Goal: Navigation & Orientation: Find specific page/section

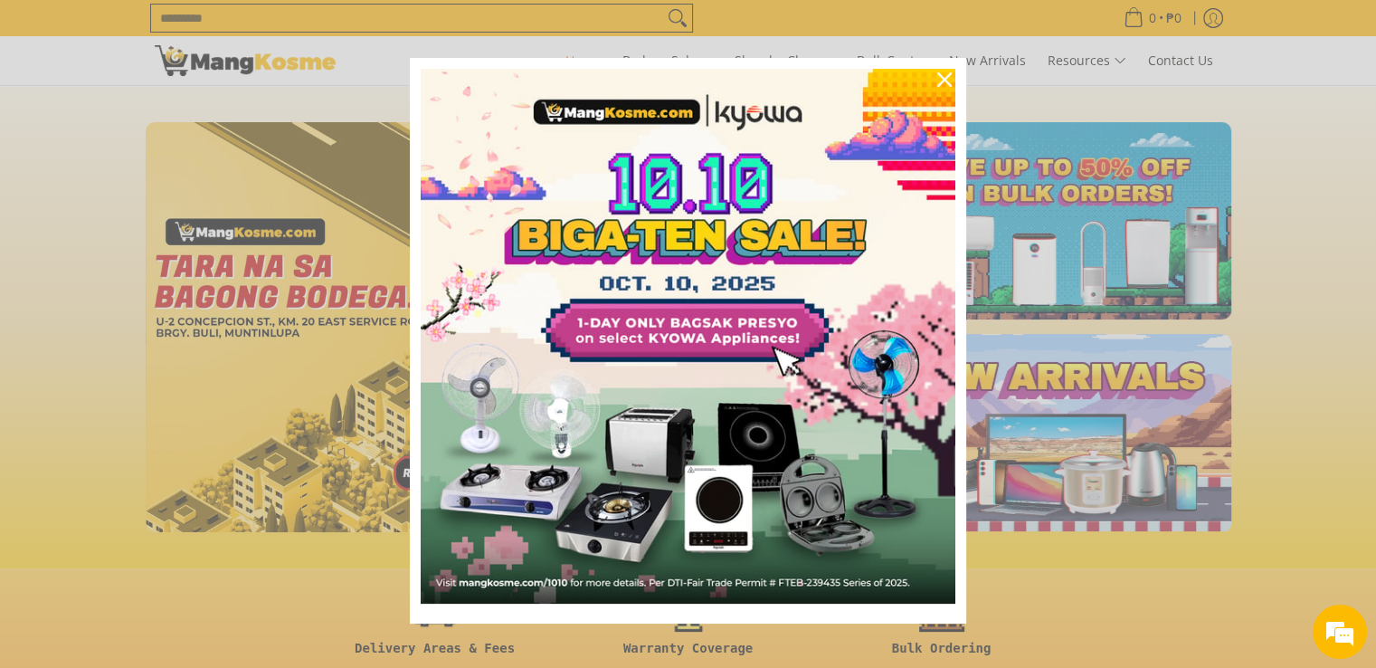
scroll to position [14, 0]
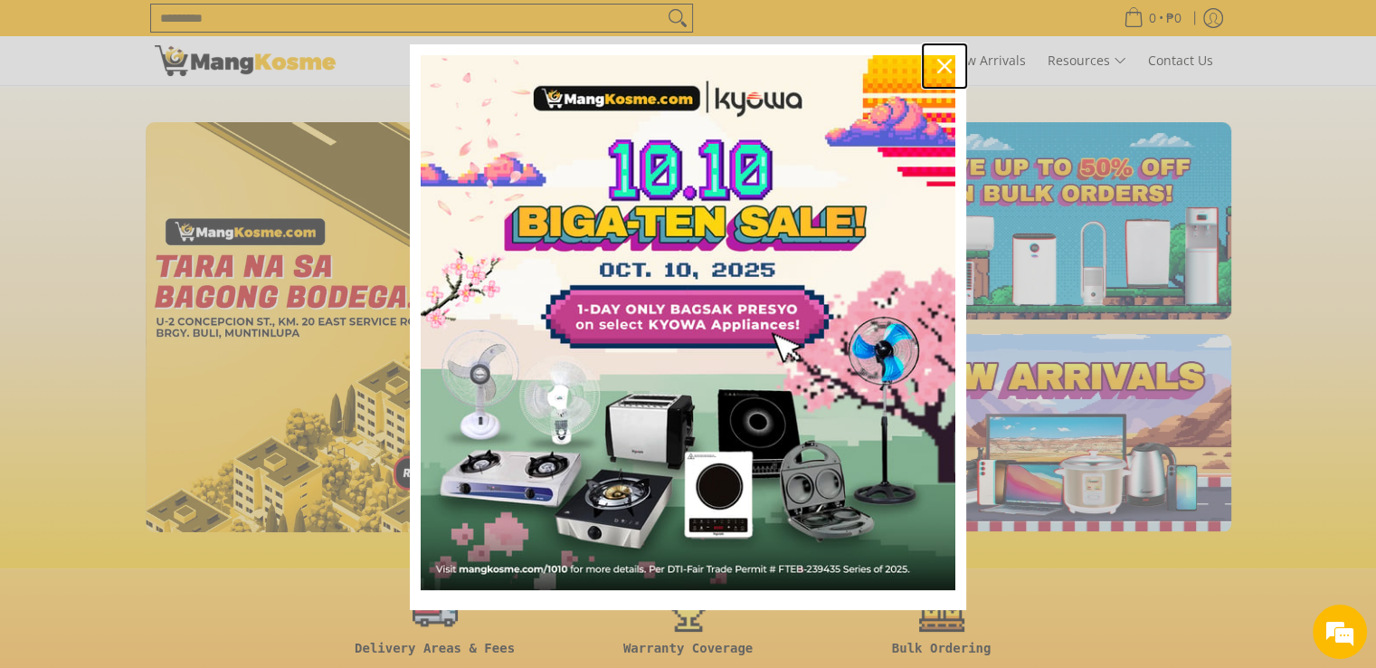
click at [943, 64] on icon "close icon" at bounding box center [944, 66] width 14 height 14
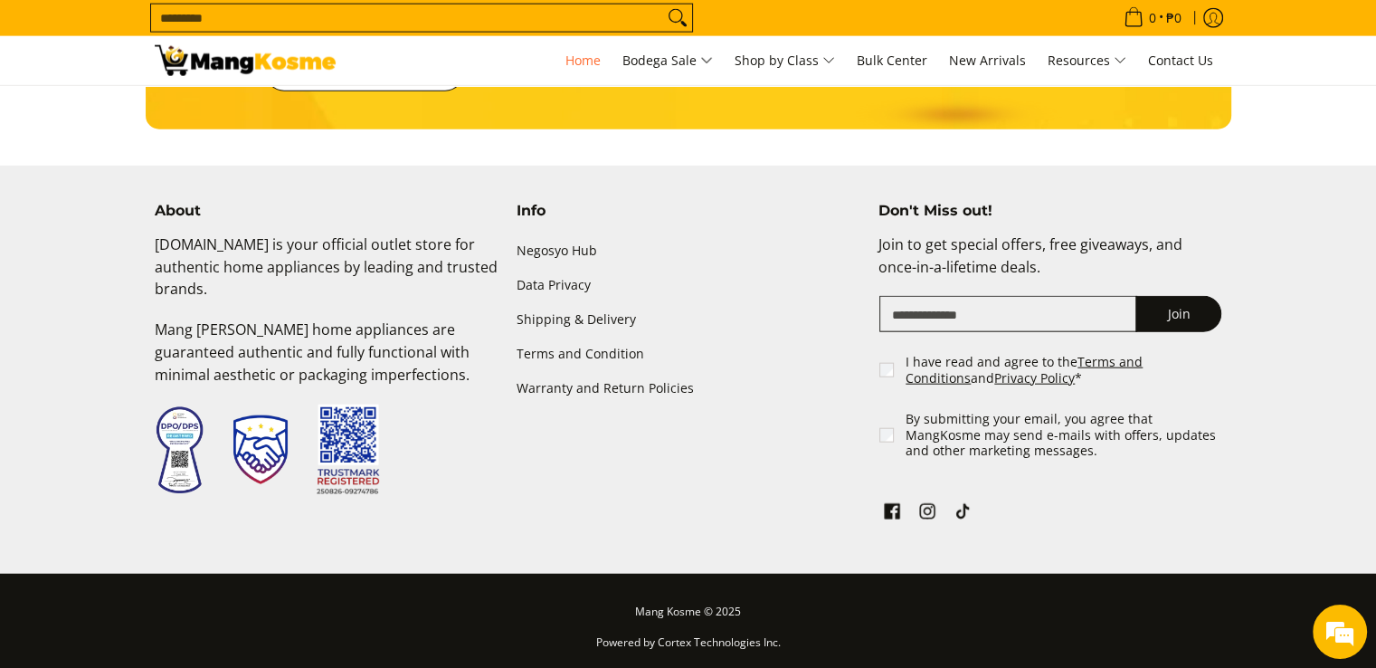
scroll to position [4312, 0]
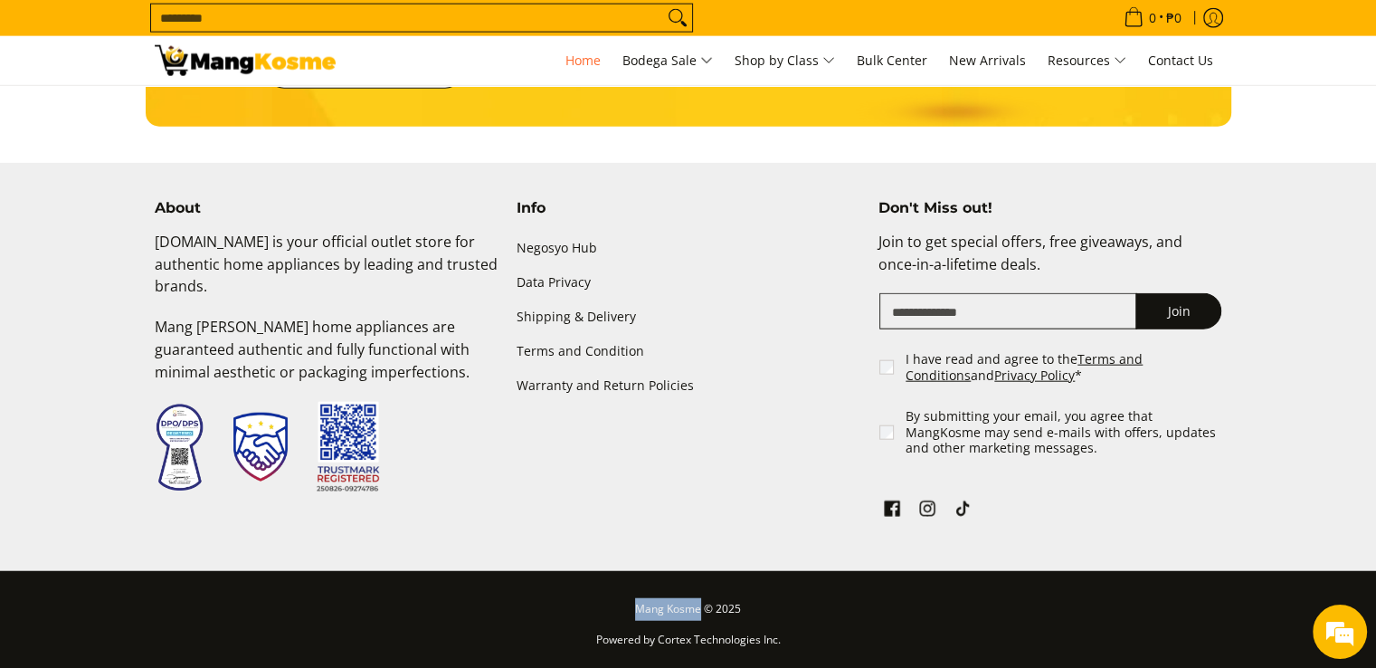
drag, startPoint x: 638, startPoint y: 606, endPoint x: 689, endPoint y: 608, distance: 51.6
click at [698, 604] on p "Mang Kosme © 2025" at bounding box center [688, 614] width 1067 height 32
copy p "Mang Kosme"
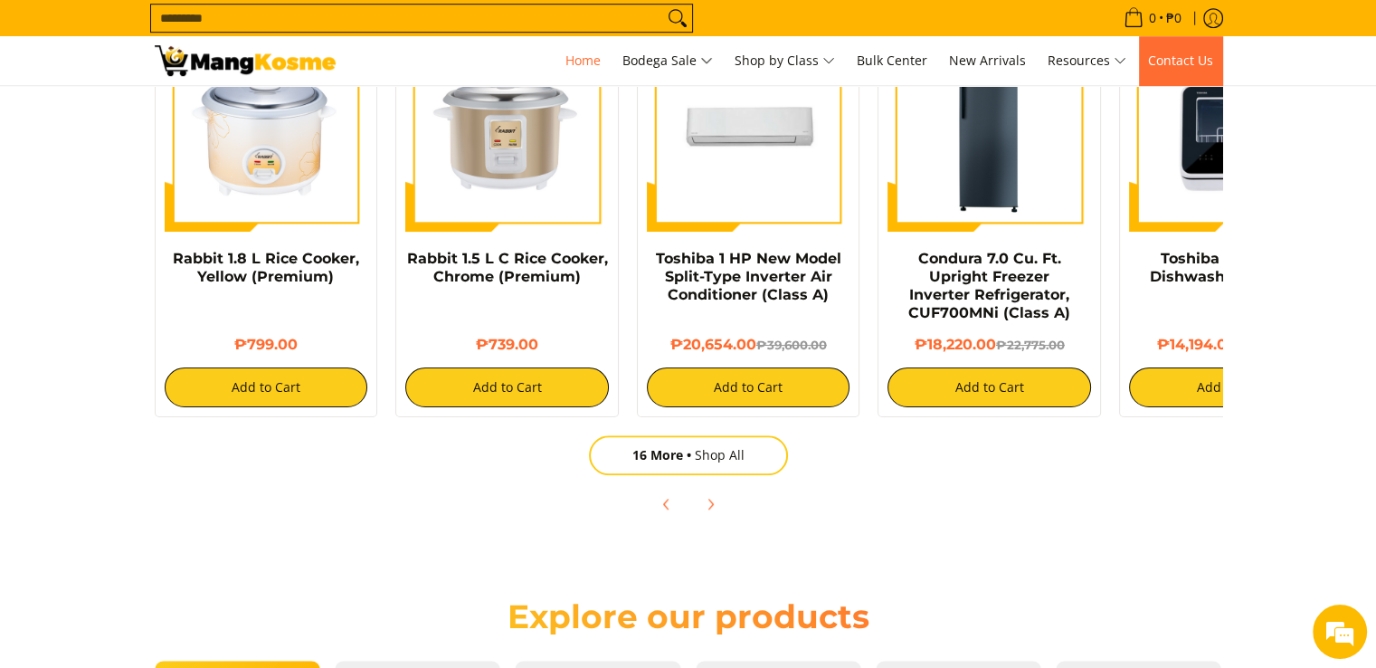
scroll to position [0, 0]
click at [1162, 70] on link "Contact Us" at bounding box center [1180, 60] width 83 height 49
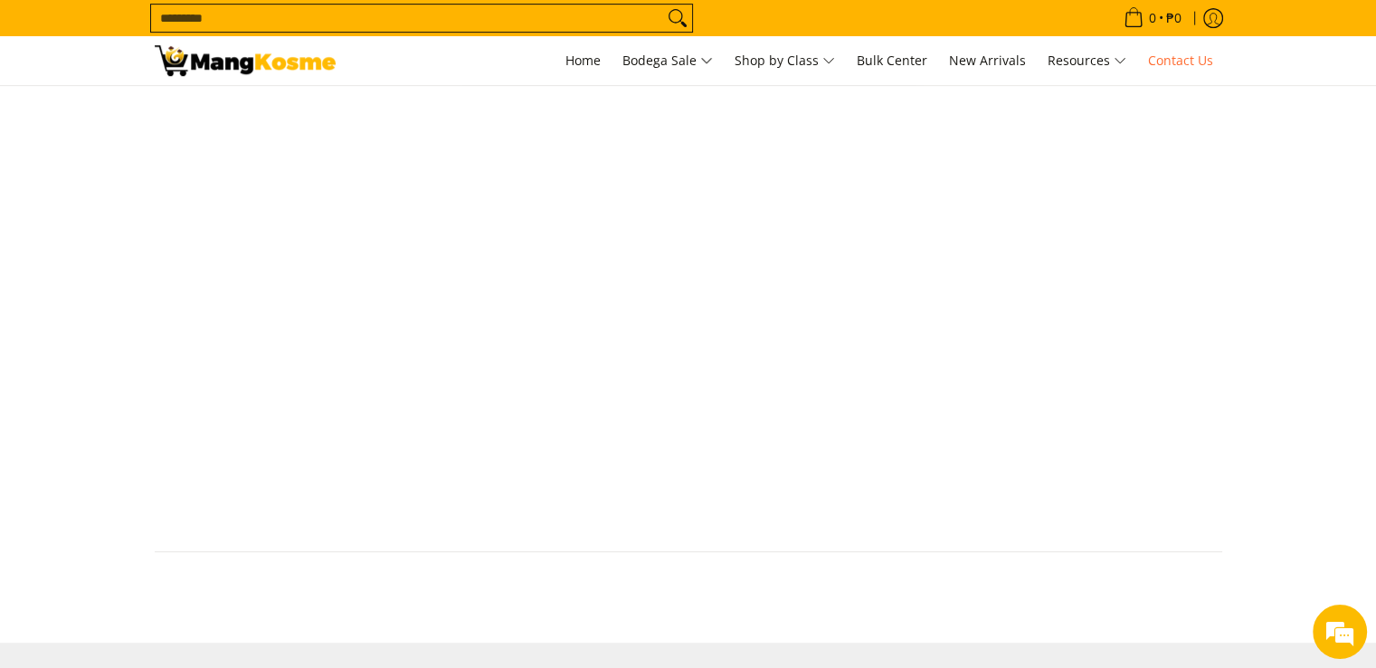
scroll to position [905, 0]
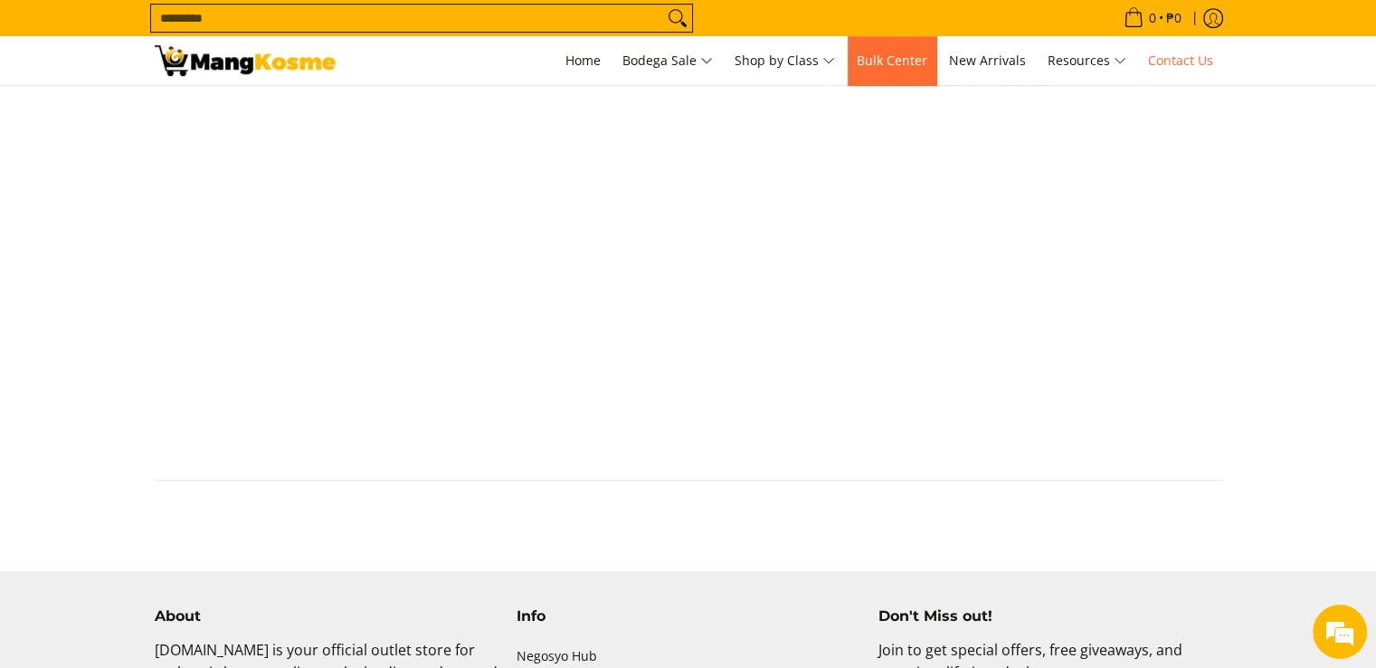
click at [909, 67] on span "Bulk Center" at bounding box center [892, 60] width 71 height 17
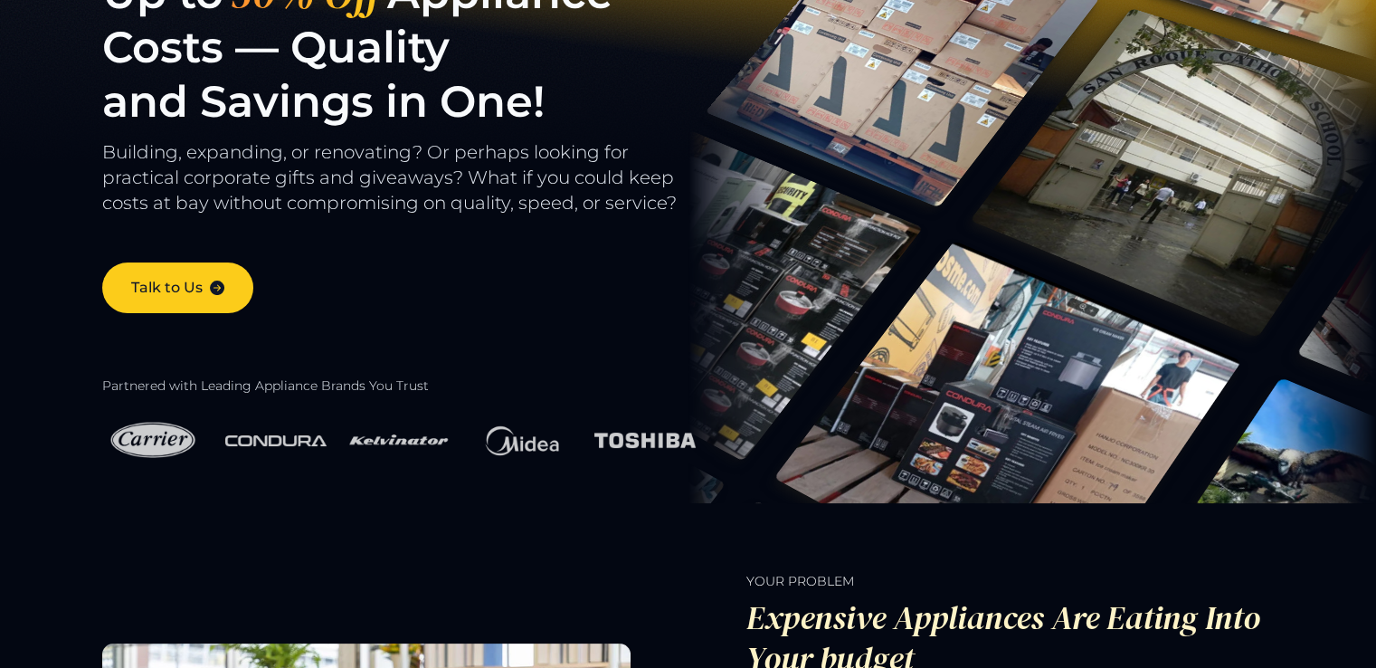
scroll to position [17, 0]
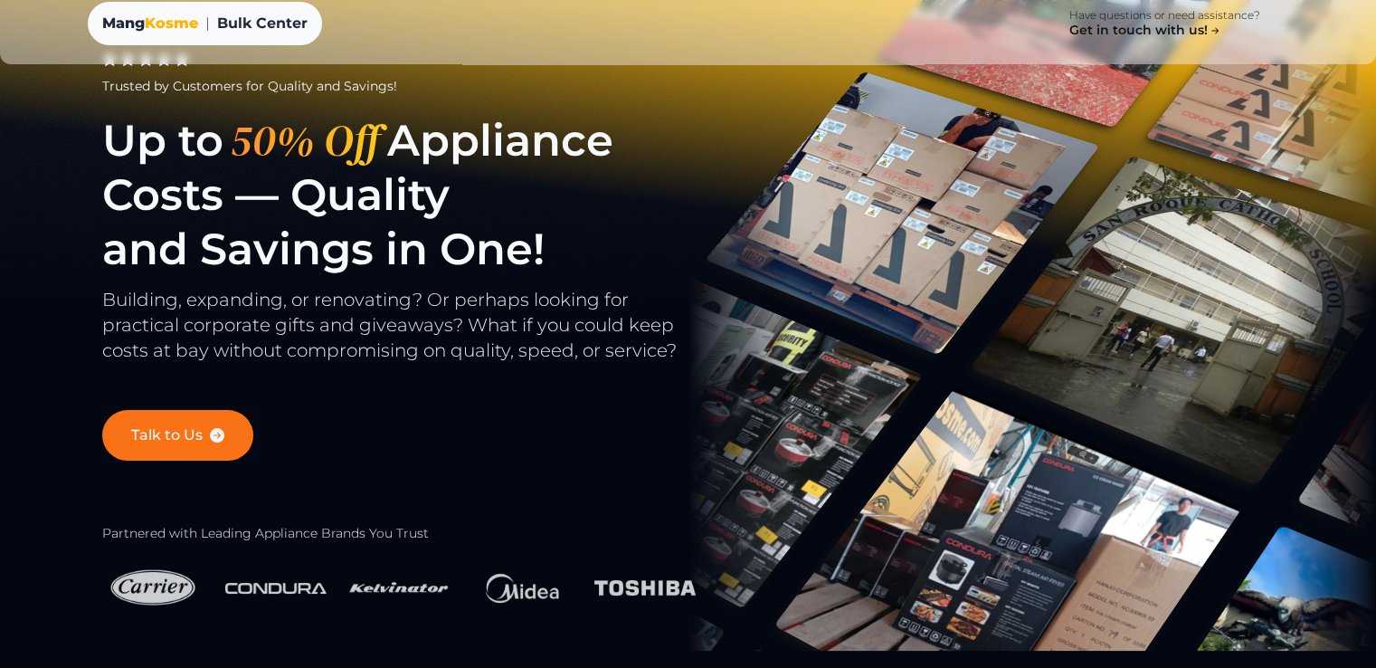
click at [196, 423] on link "Talk to Us" at bounding box center [177, 435] width 151 height 51
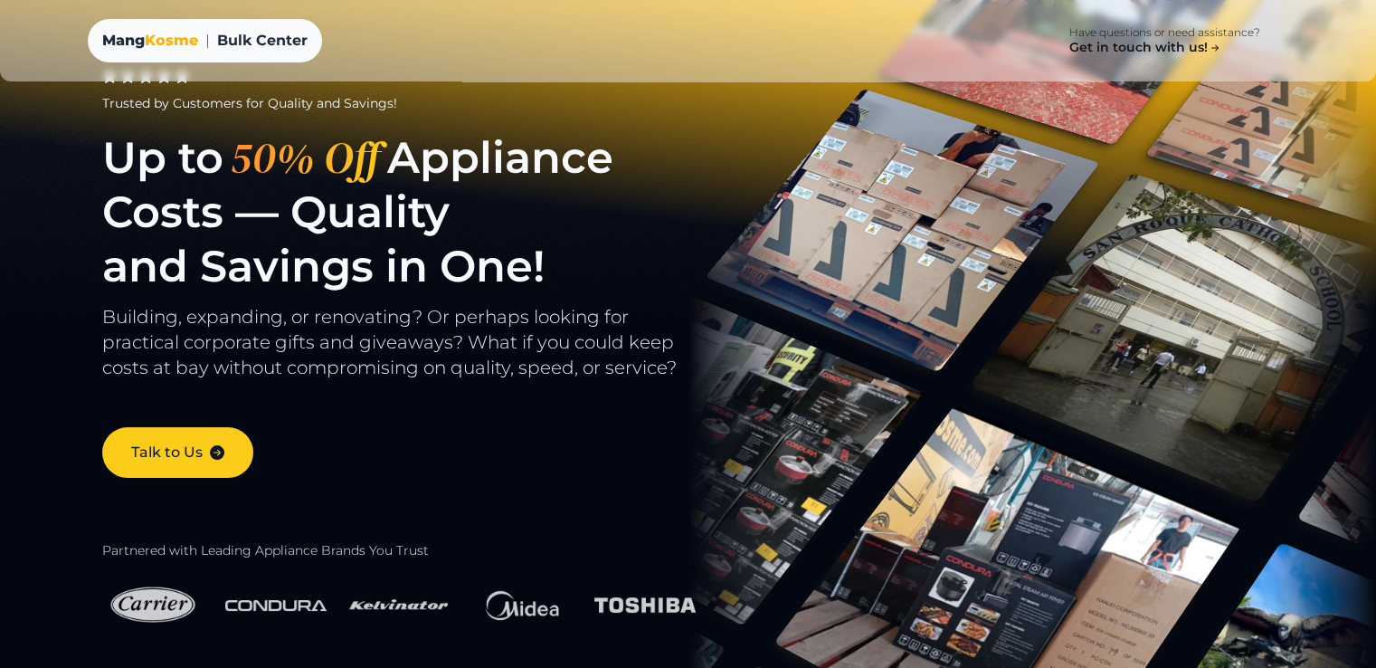
scroll to position [17, 0]
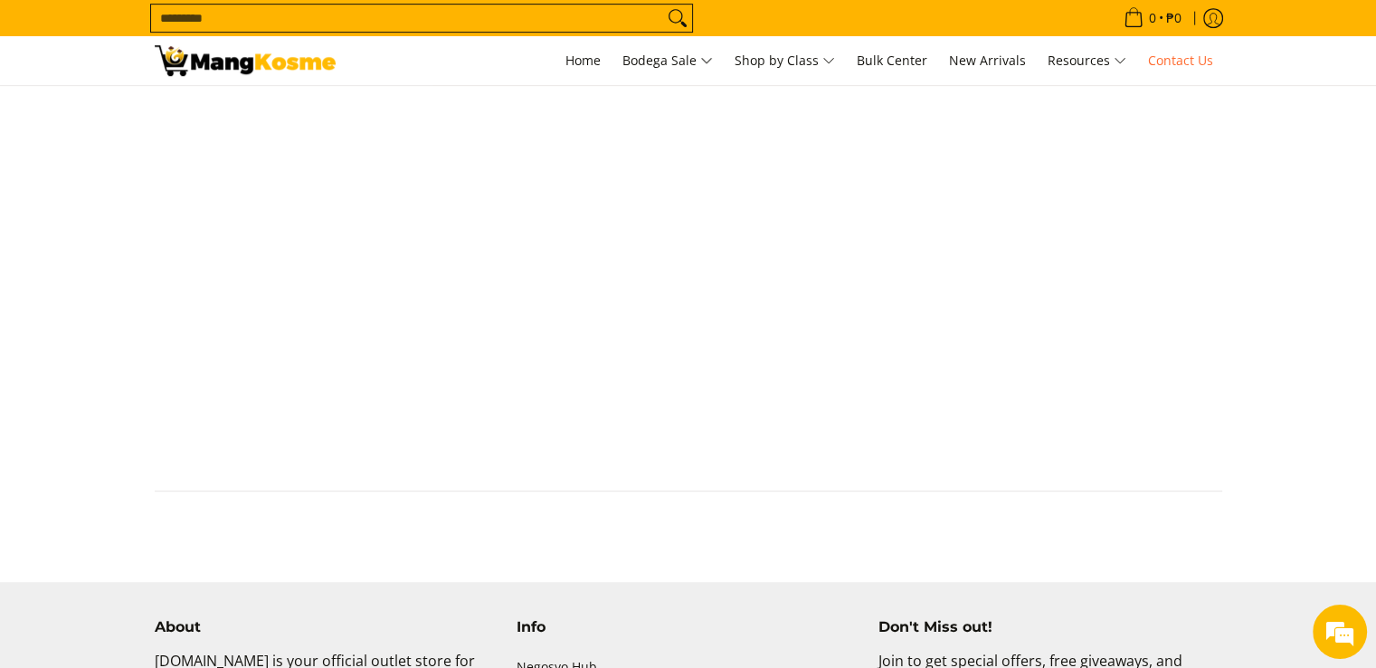
scroll to position [905, 0]
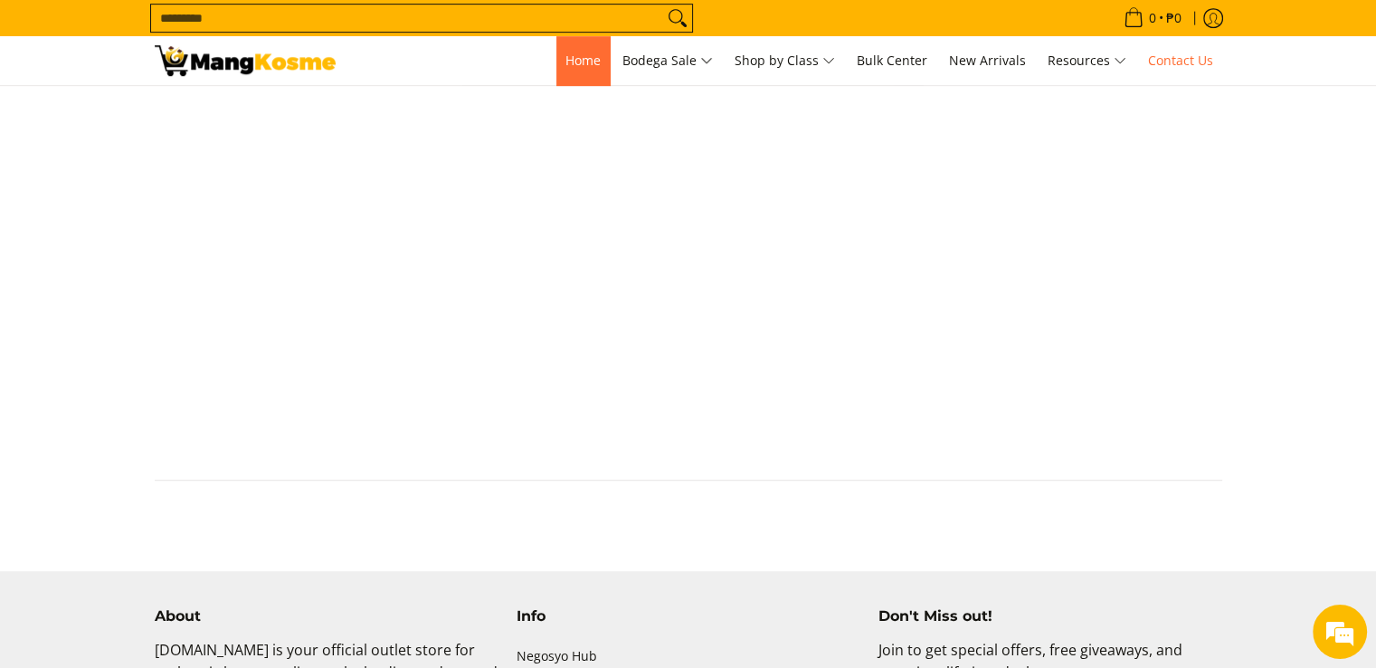
click at [588, 62] on span "Home" at bounding box center [582, 60] width 35 height 17
